Goal: Find specific page/section

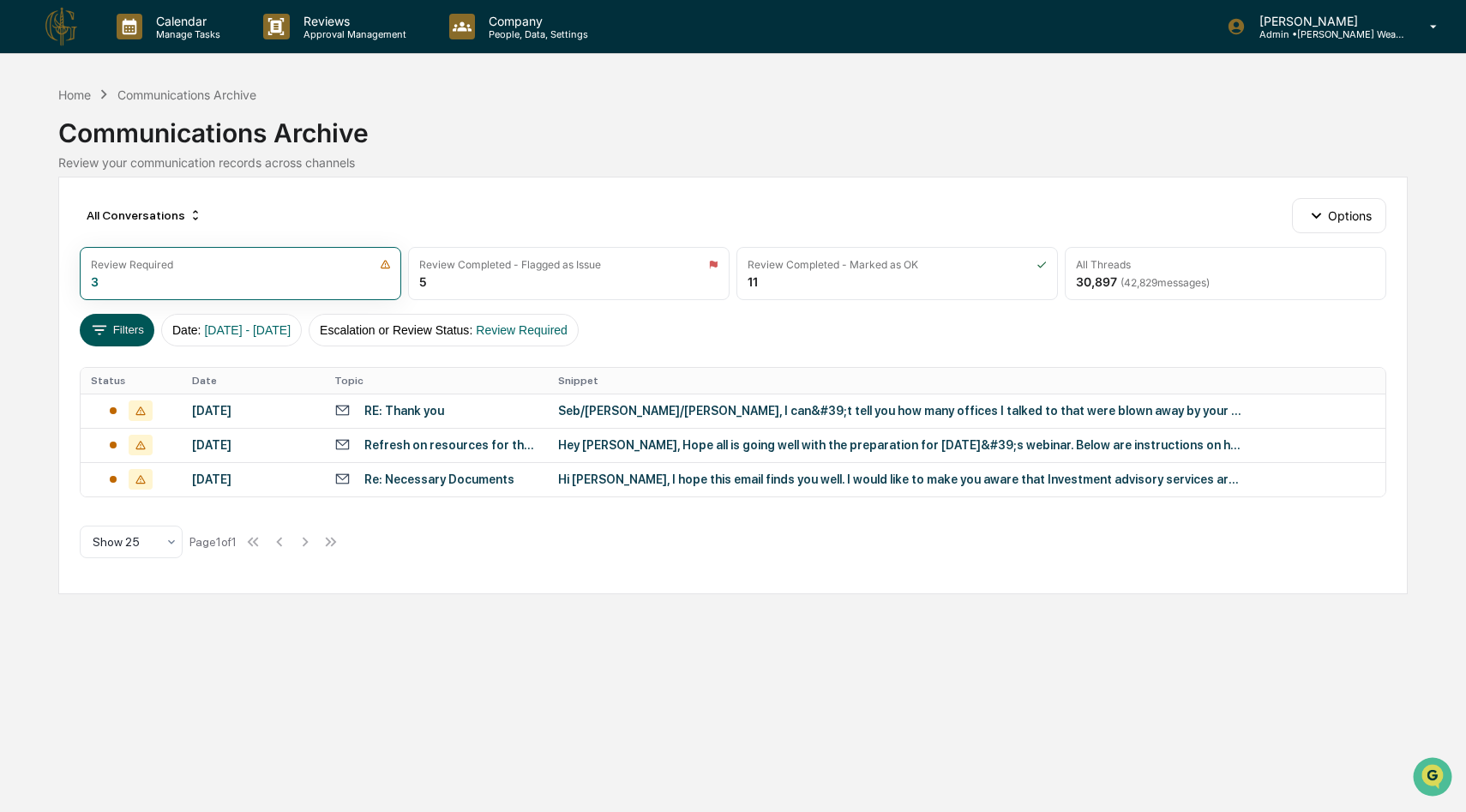
drag, startPoint x: 0, startPoint y: 0, endPoint x: 131, endPoint y: 322, distance: 347.6
click at [131, 322] on button "Filters" at bounding box center [116, 331] width 74 height 33
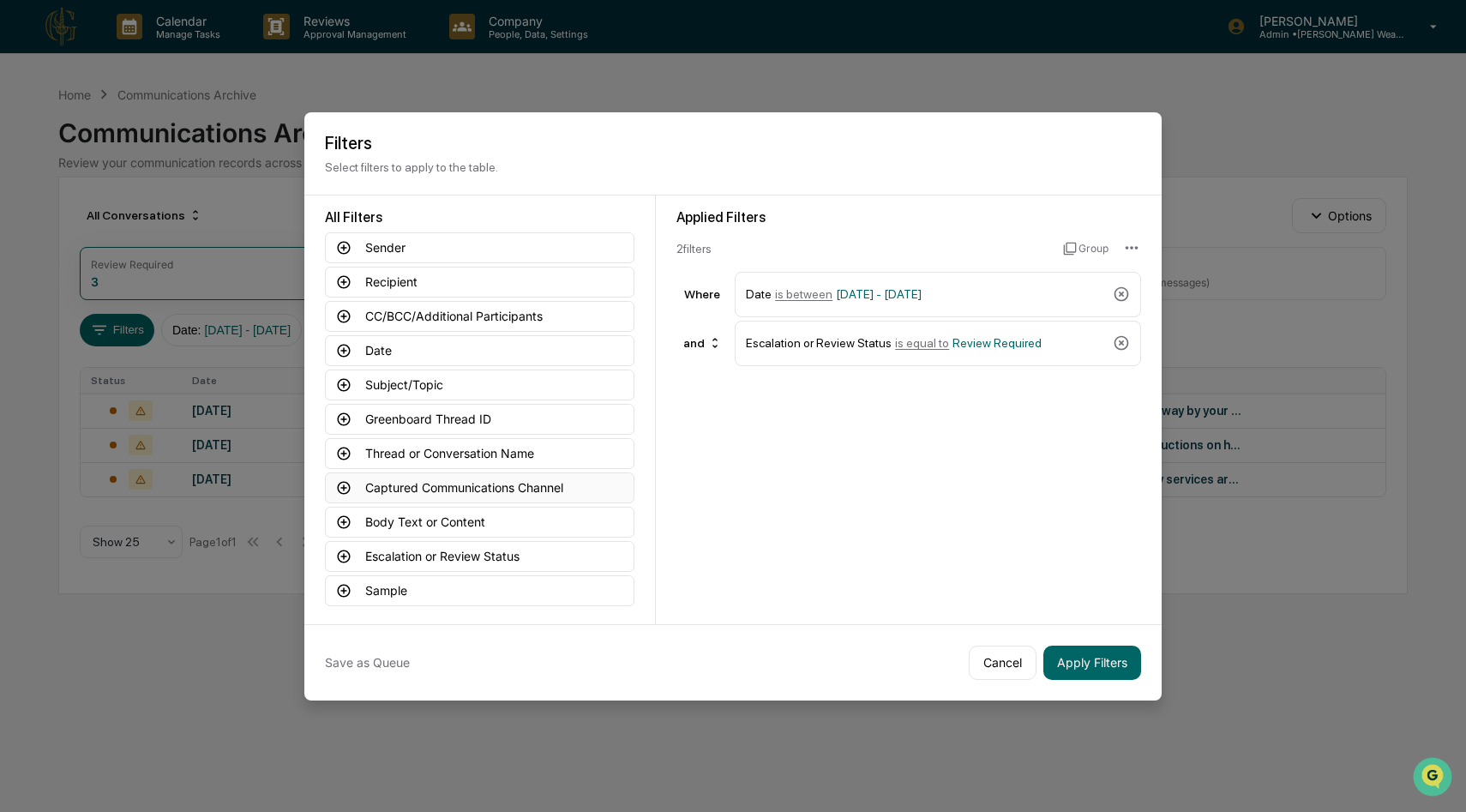
click at [445, 483] on button "Captured Communications Channel" at bounding box center [480, 488] width 309 height 31
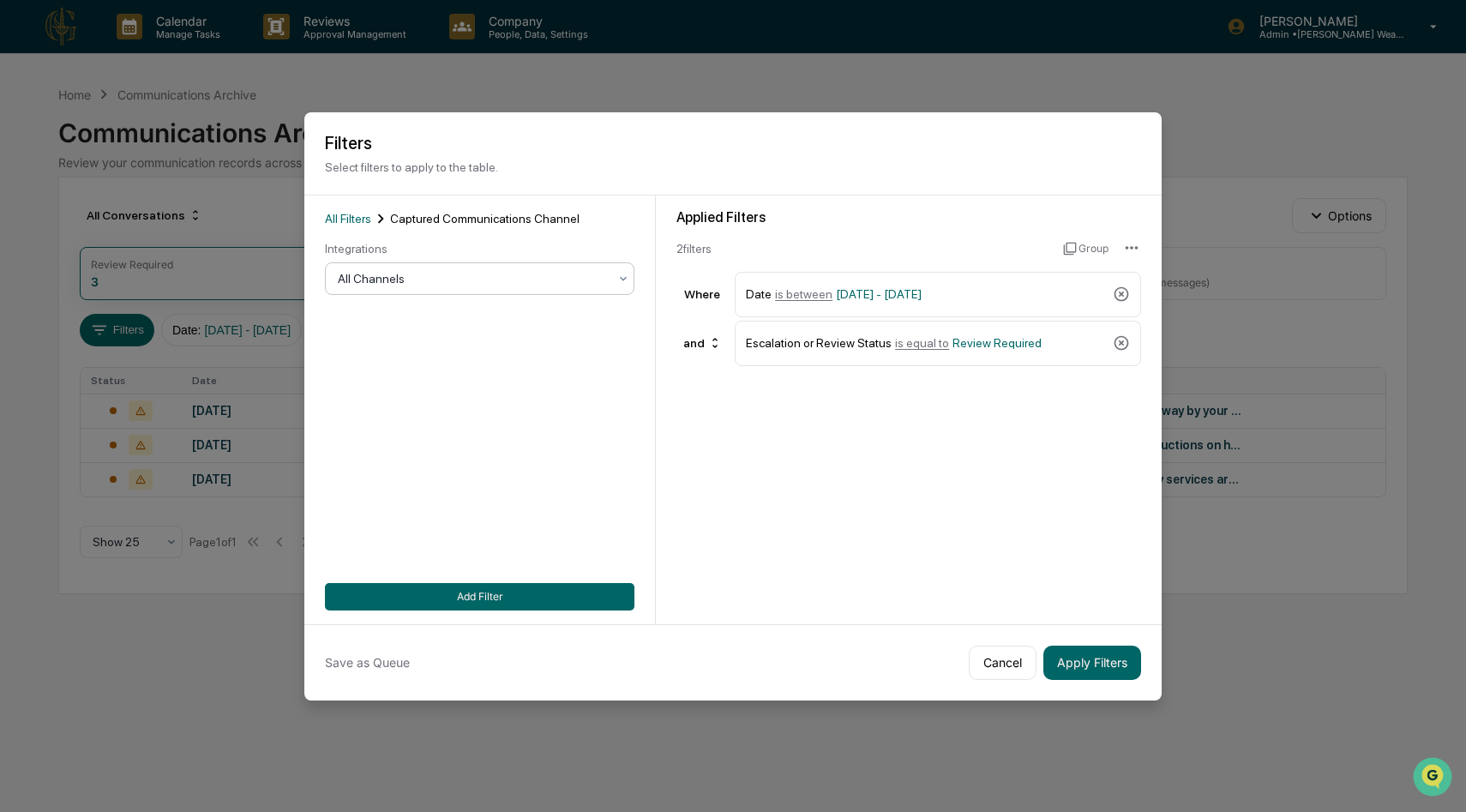
click at [587, 276] on div at bounding box center [472, 278] width 270 height 17
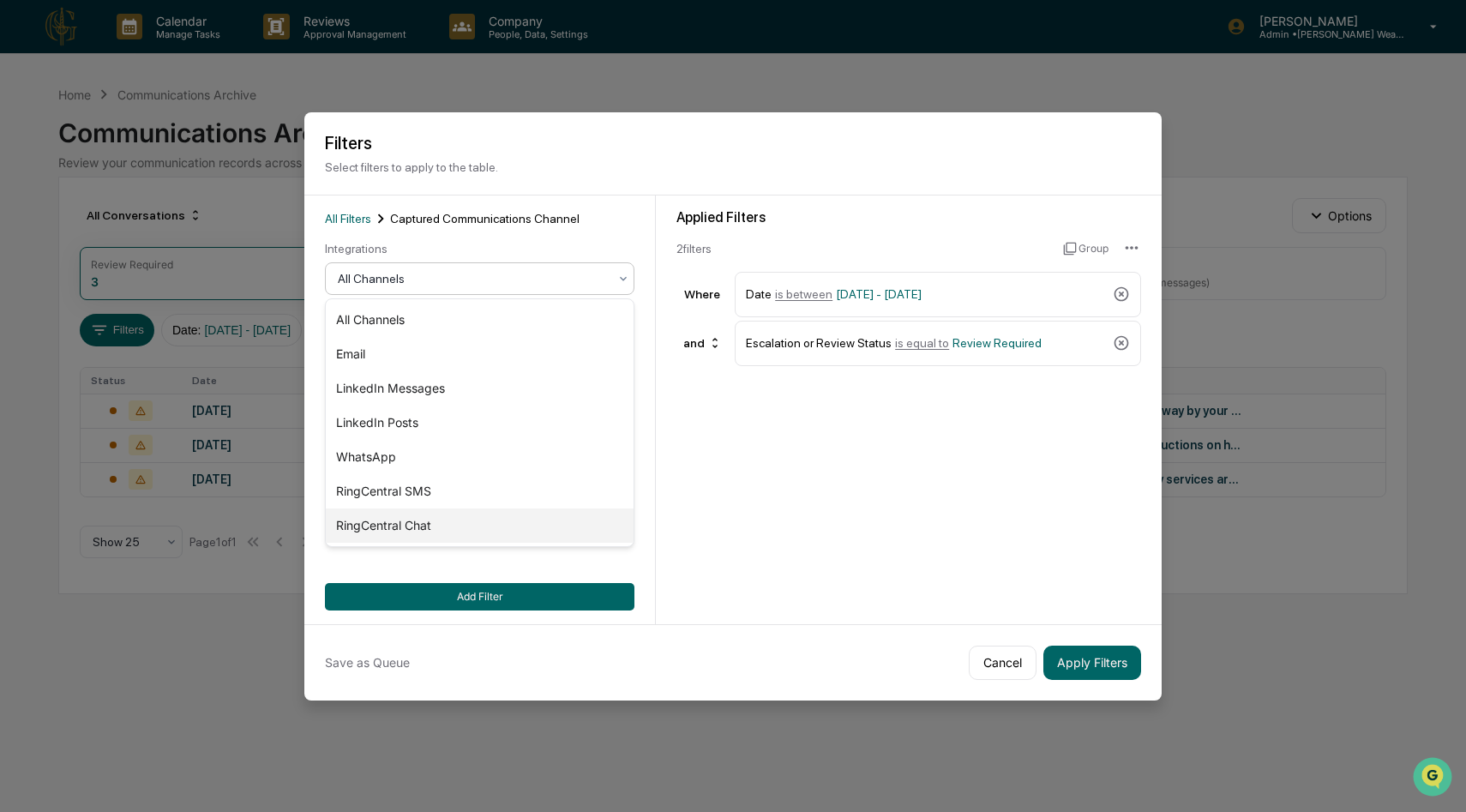
click at [460, 529] on div "RingCentral Chat" at bounding box center [480, 525] width 308 height 34
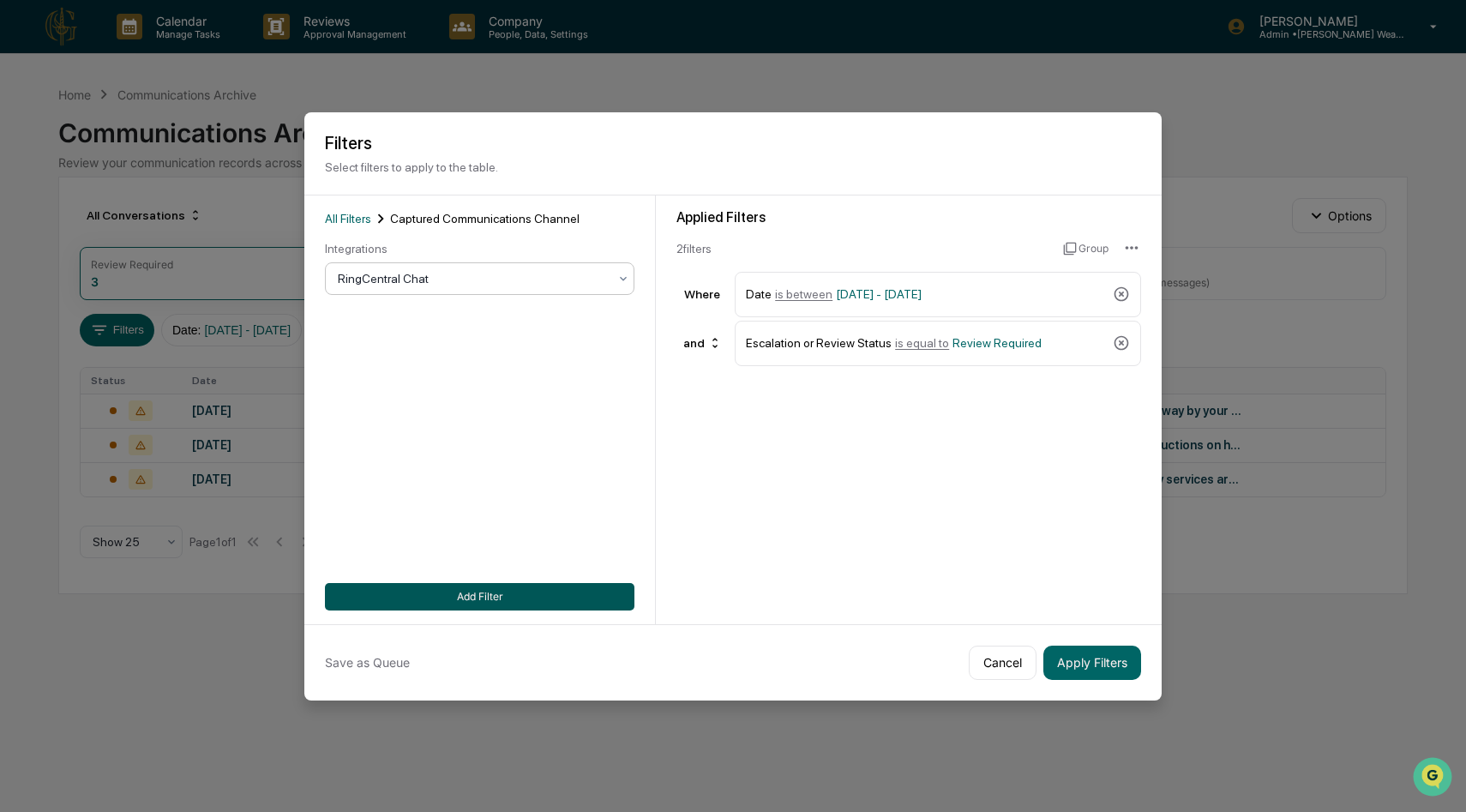
click at [543, 606] on button "Add Filter" at bounding box center [480, 596] width 309 height 27
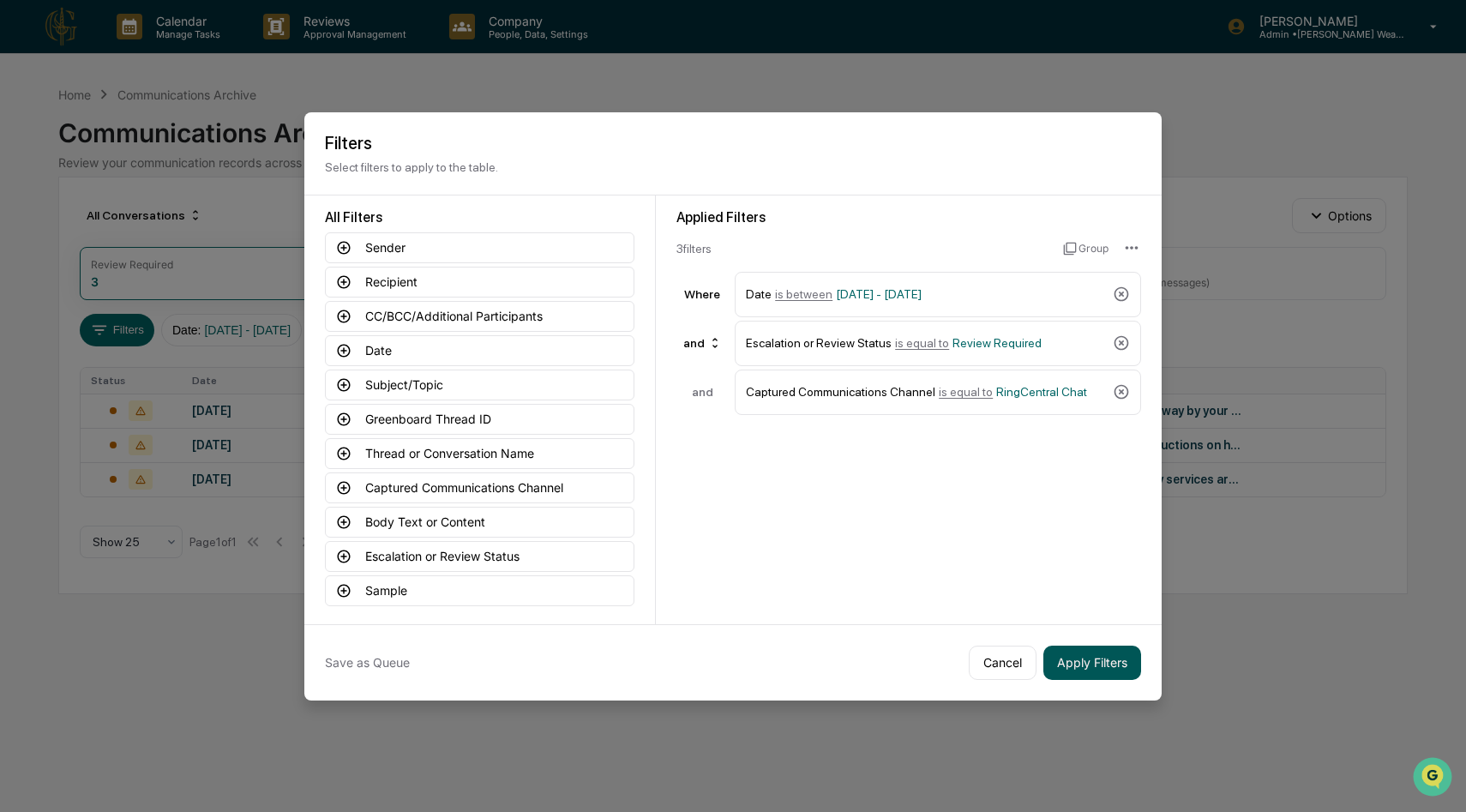
click at [1080, 652] on button "Apply Filters" at bounding box center [1092, 662] width 98 height 34
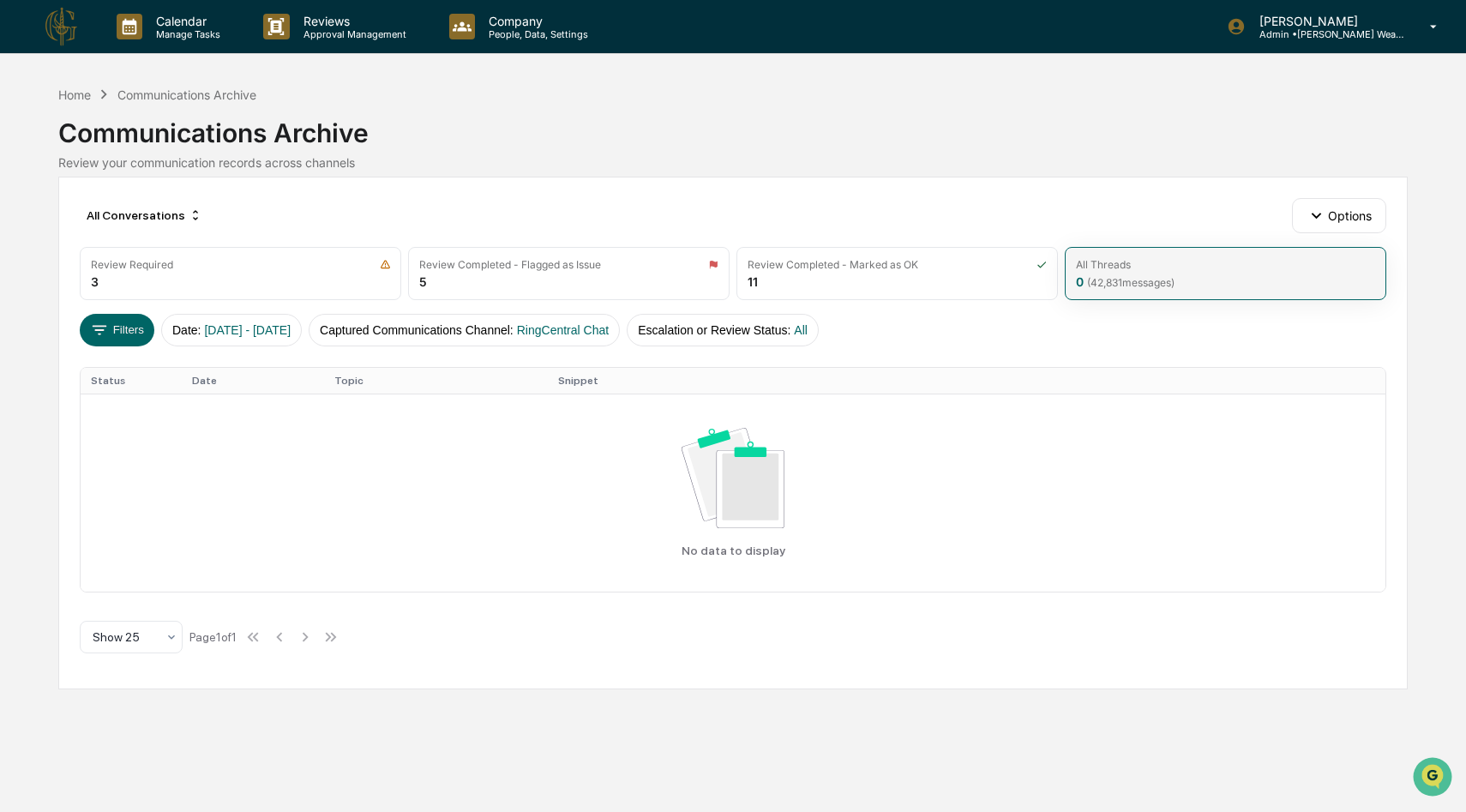
click at [1114, 275] on div "0 ( 42,831 messages)" at bounding box center [1126, 281] width 99 height 14
click at [132, 333] on button "Filters" at bounding box center [116, 331] width 74 height 33
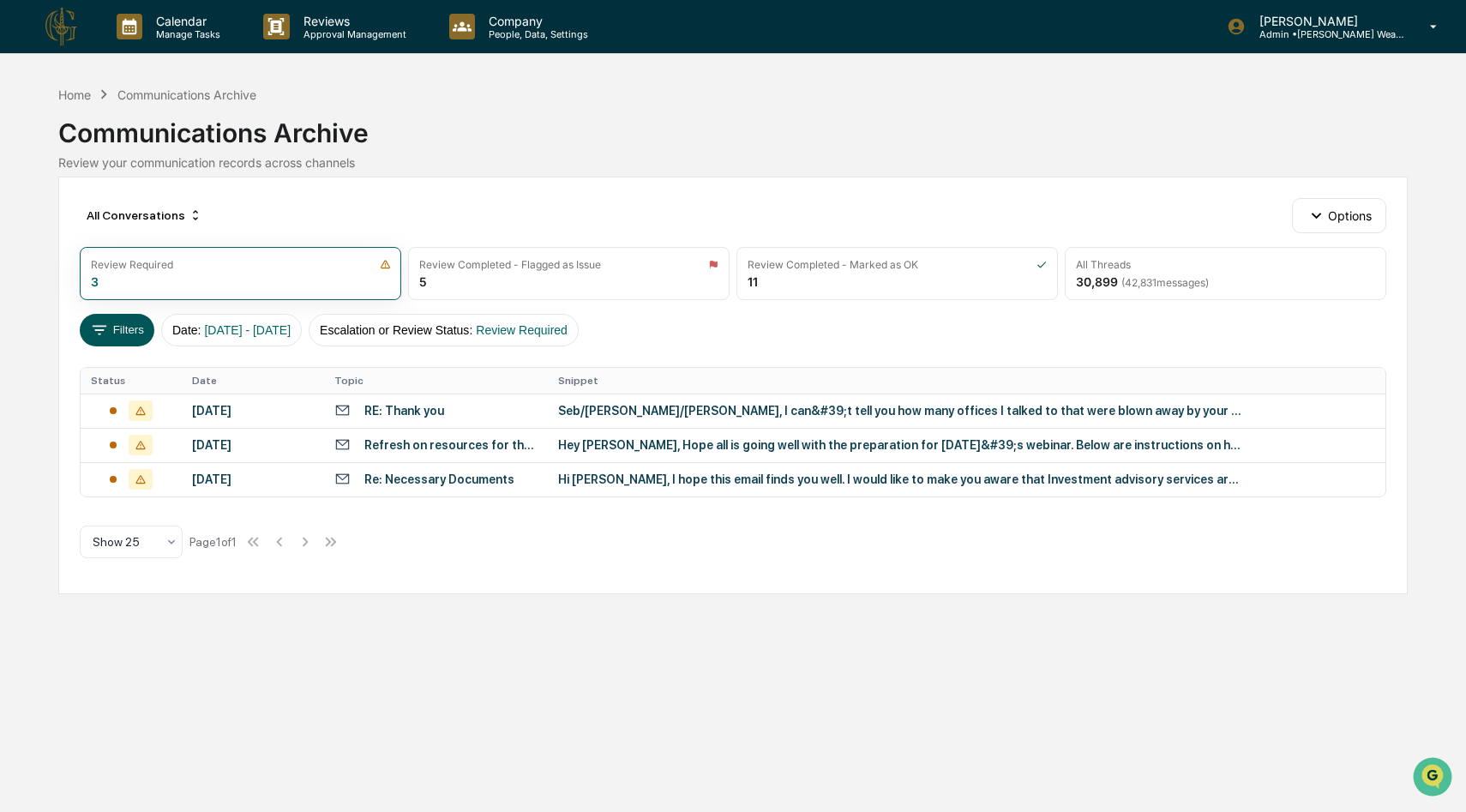
click at [140, 332] on button "Filters" at bounding box center [116, 331] width 74 height 33
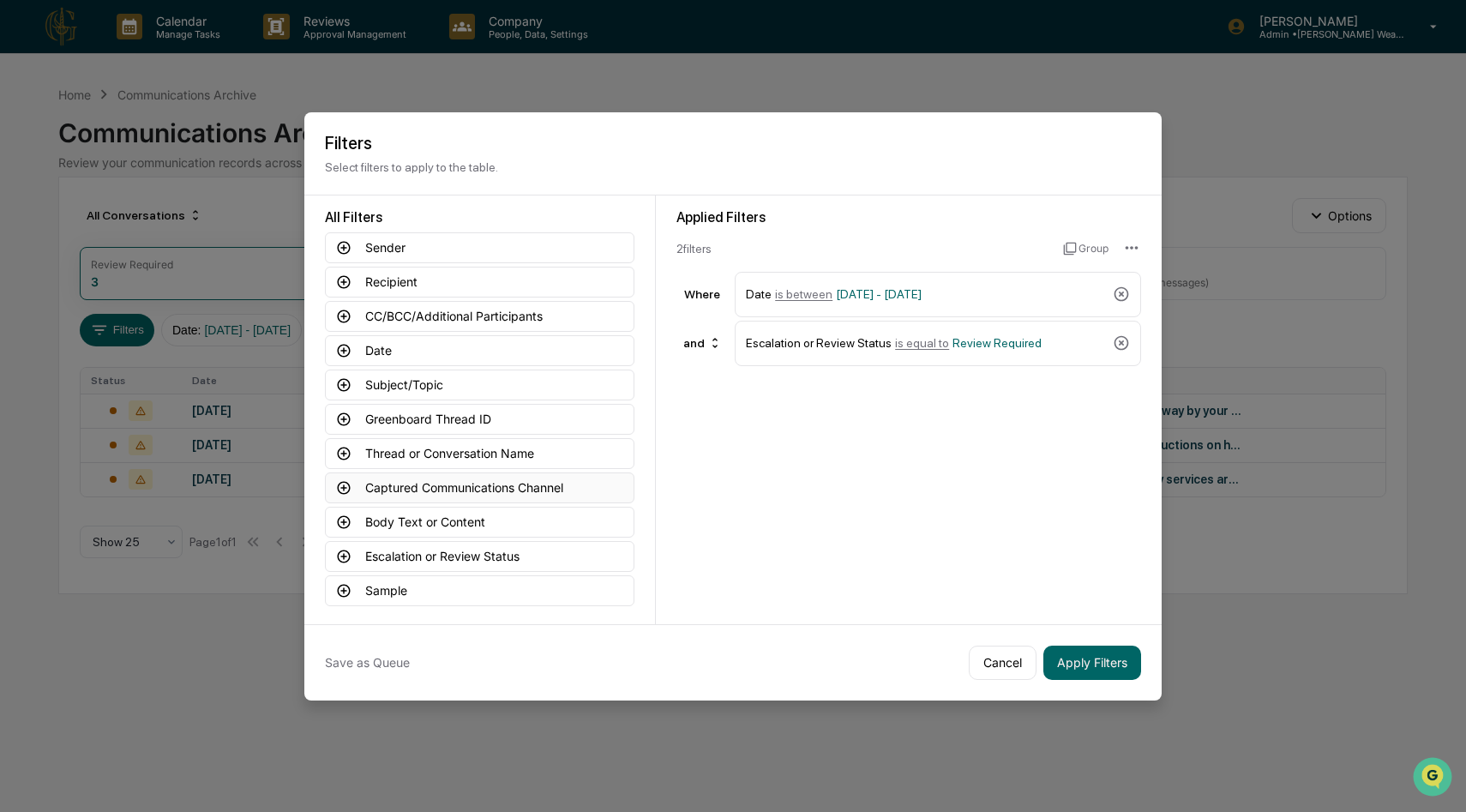
click at [486, 480] on button "Captured Communications Channel" at bounding box center [480, 488] width 309 height 31
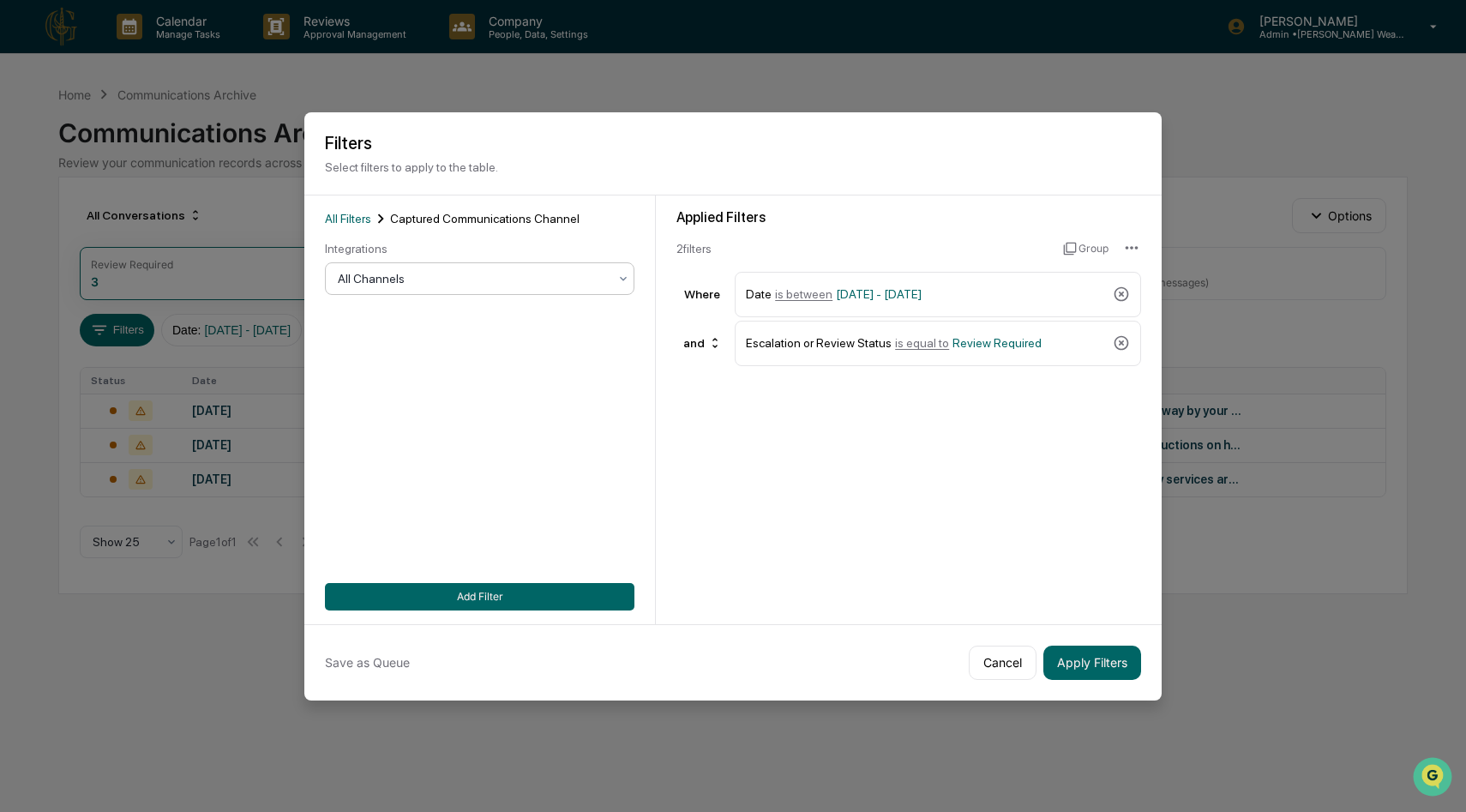
click at [540, 278] on div at bounding box center [472, 278] width 270 height 17
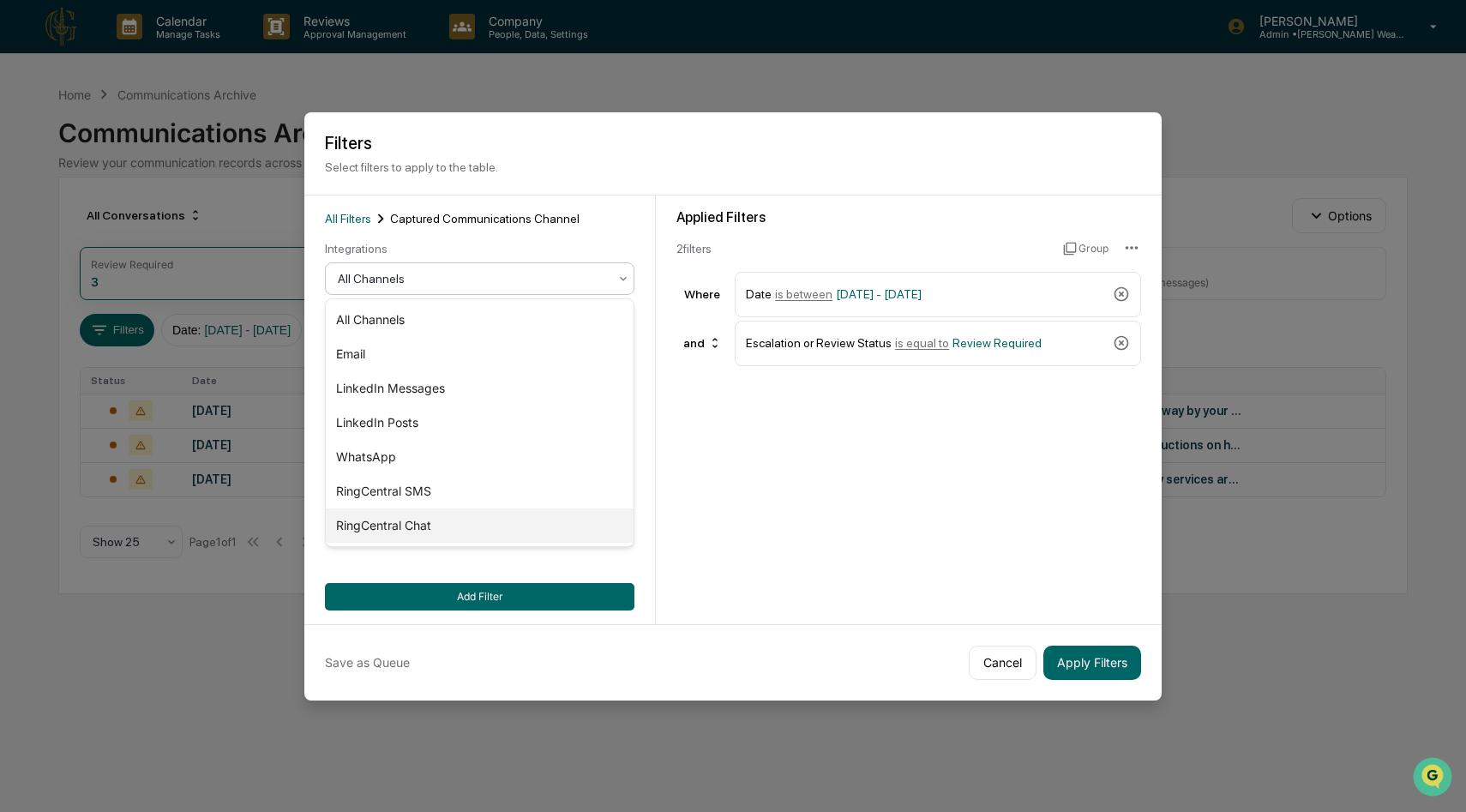
click at [448, 519] on div "RingCentral Chat" at bounding box center [480, 525] width 308 height 34
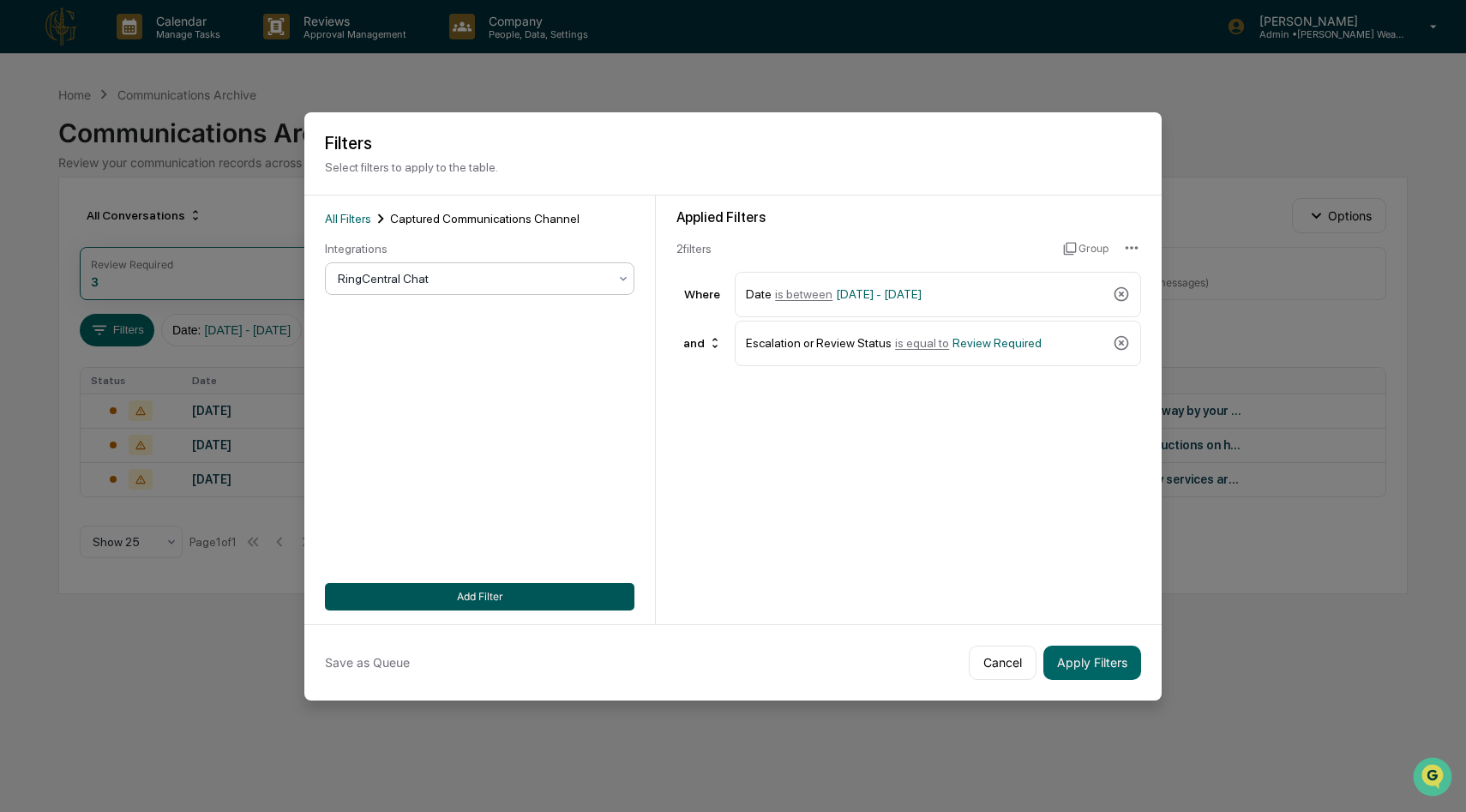
click at [496, 588] on button "Add Filter" at bounding box center [480, 596] width 309 height 27
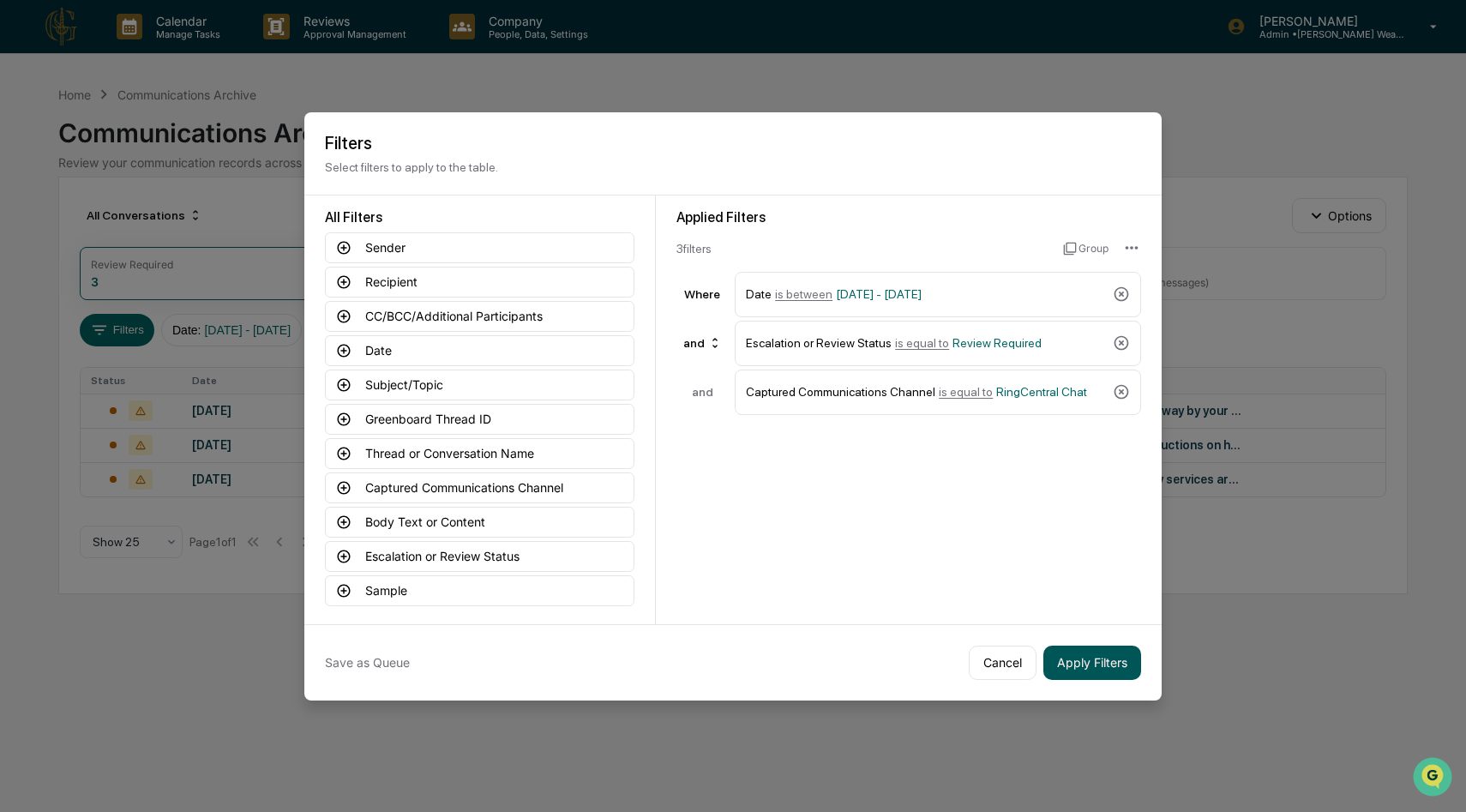
click at [1104, 664] on button "Apply Filters" at bounding box center [1092, 662] width 98 height 34
